Goal: Check status

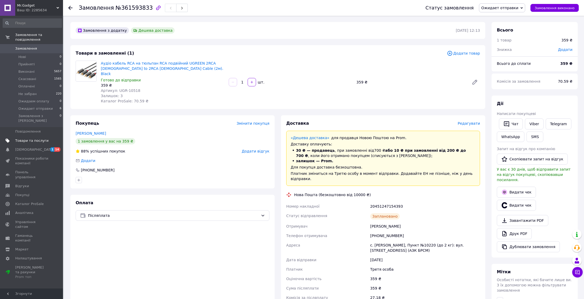
click at [32, 136] on link "Товари та послуги" at bounding box center [32, 140] width 65 height 9
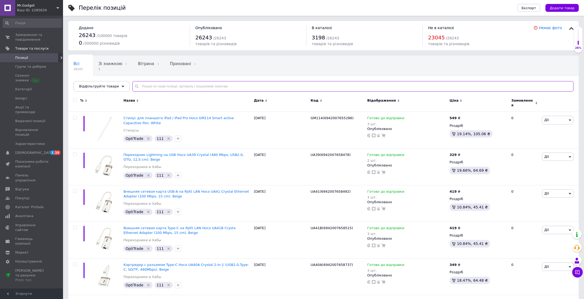
click at [162, 85] on input "text" at bounding box center [352, 86] width 441 height 10
paste input "14431W"
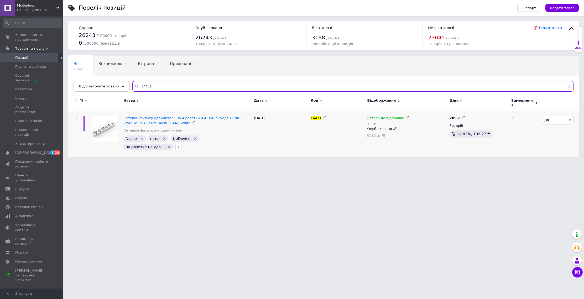
type input "14431"
click at [405, 116] on icon at bounding box center [406, 117] width 3 height 3
click at [416, 133] on li "Немає в наявності" at bounding box center [435, 136] width 50 height 7
click at [421, 134] on input "1" at bounding box center [430, 134] width 40 height 10
type input "0"
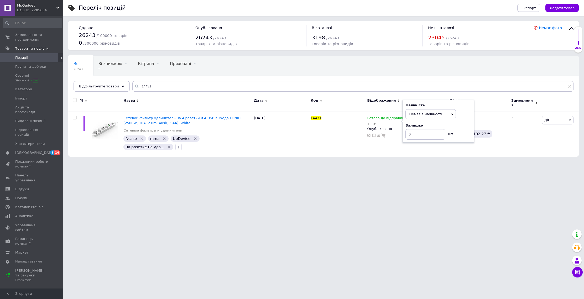
click at [373, 162] on html "Mr.Gadget Ваш ID: 2285634 Сайт Mr.Gadget Кабінет покупця Перевірити стан систем…" at bounding box center [292, 81] width 584 height 162
click at [31, 36] on span "Замовлення та повідомлення" at bounding box center [31, 37] width 33 height 9
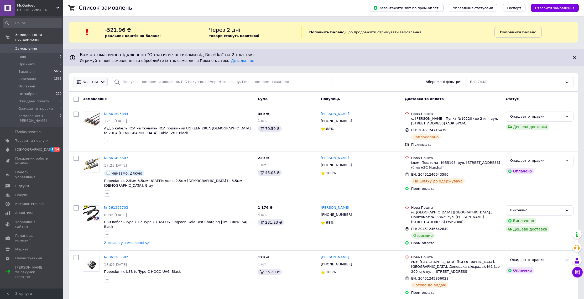
click at [101, 83] on icon at bounding box center [103, 82] width 6 height 6
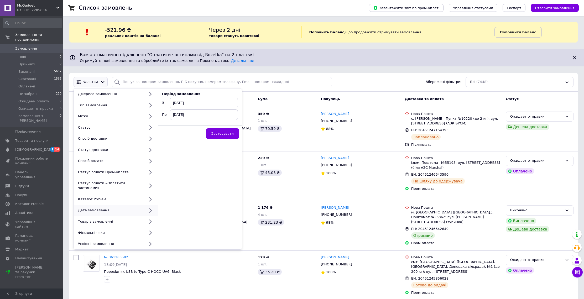
click at [175, 101] on span "[DATE]" at bounding box center [204, 103] width 68 height 10
click at [177, 133] on td "1" at bounding box center [175, 133] width 9 height 7
click at [224, 130] on button "Застосувати" at bounding box center [222, 133] width 33 height 10
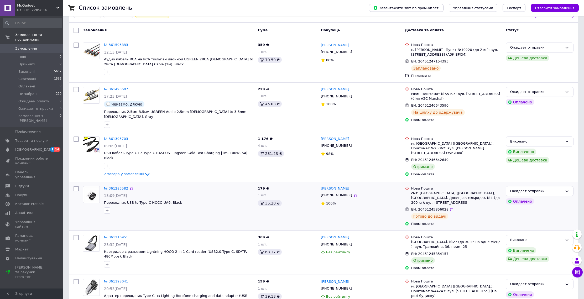
scroll to position [87, 0]
click at [41, 108] on span "Ожидает отправки" at bounding box center [35, 108] width 34 height 5
